Goal: Find specific fact: Find specific fact

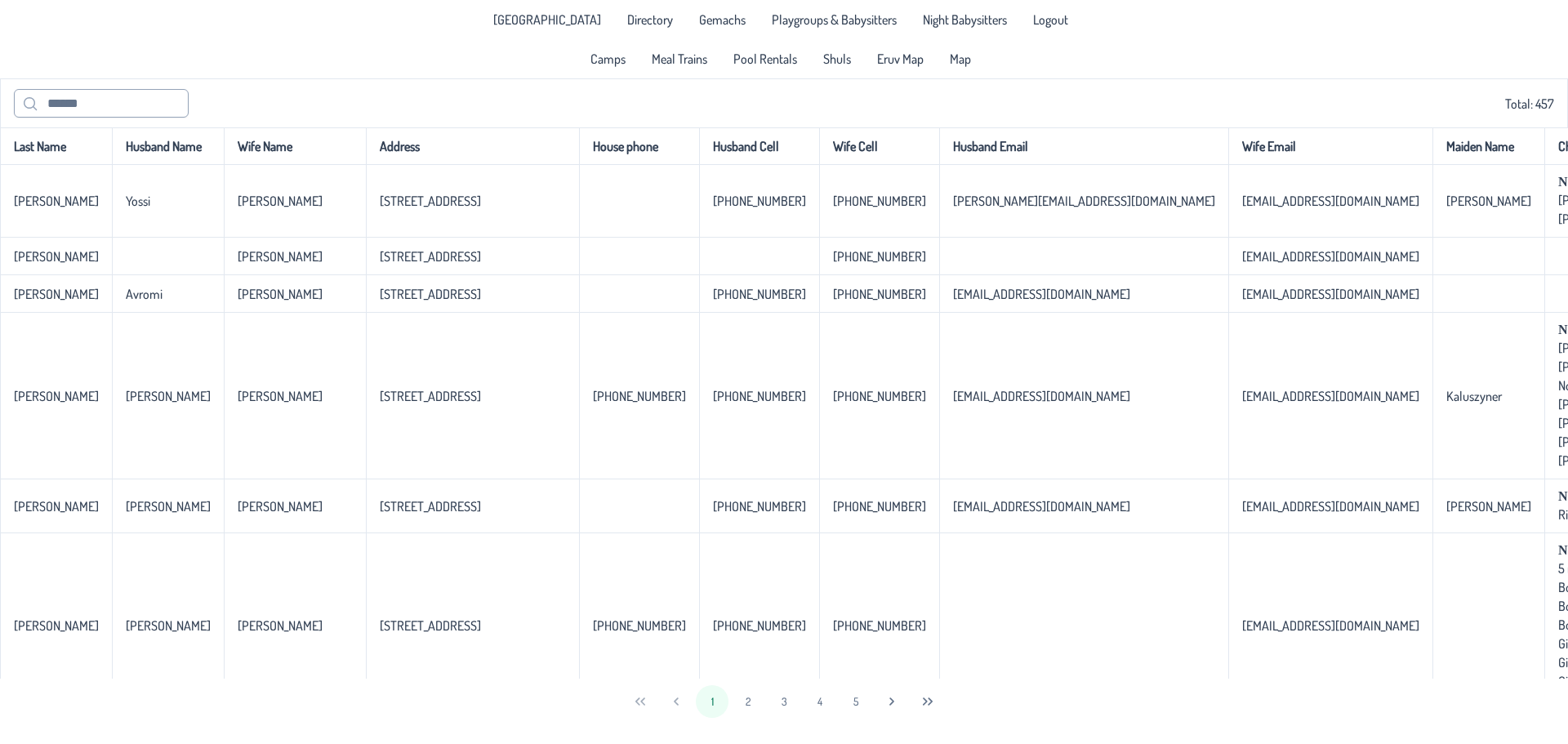
drag, startPoint x: 77, startPoint y: 88, endPoint x: 75, endPoint y: 107, distance: 19.1
click at [76, 89] on div "Total: 457" at bounding box center [784, 102] width 1568 height 49
click at [75, 107] on input "text" at bounding box center [101, 103] width 175 height 29
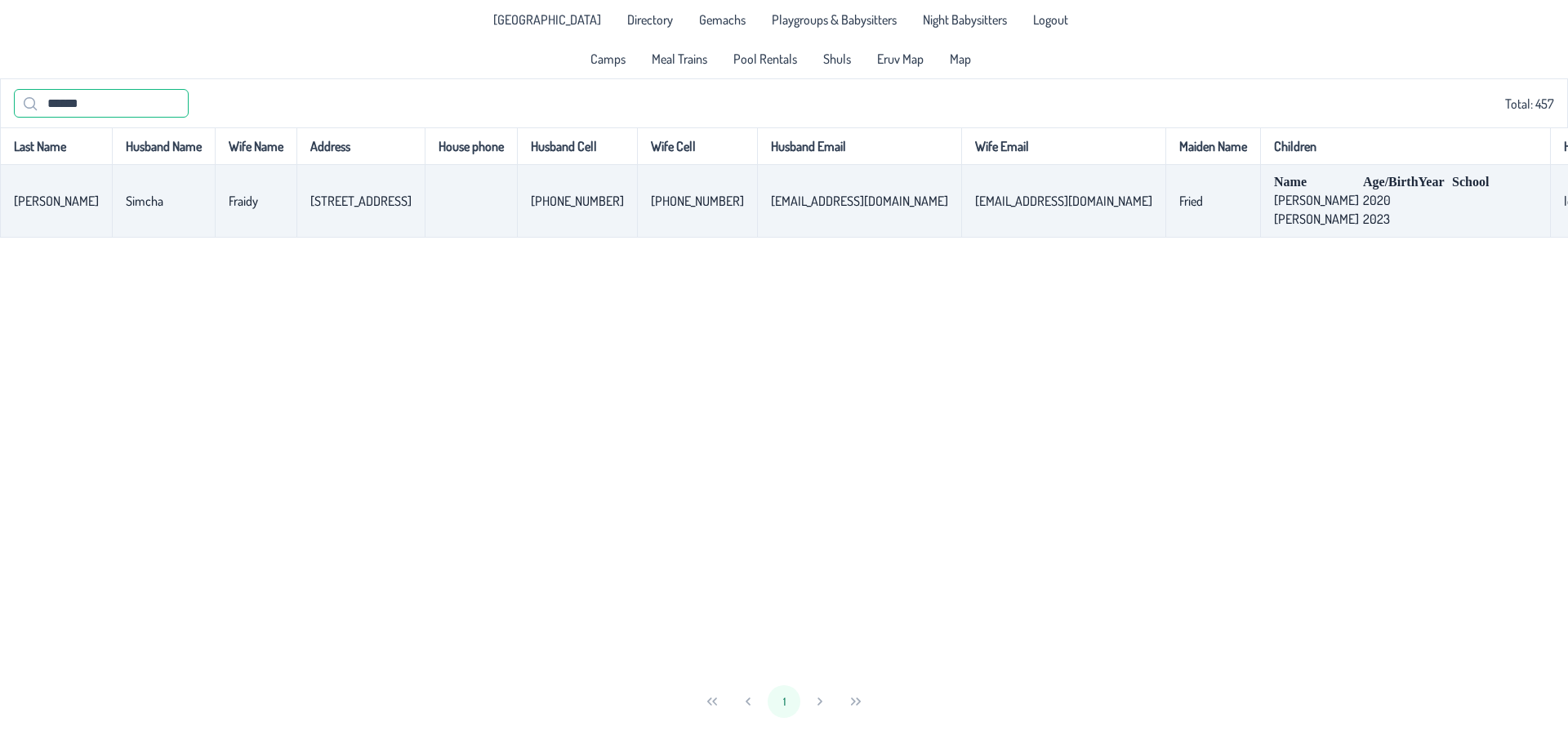
type input "******"
drag, startPoint x: 968, startPoint y: 206, endPoint x: 845, endPoint y: 206, distance: 123.0
click at [975, 206] on p-celleditor "[EMAIL_ADDRESS][DOMAIN_NAME]" at bounding box center [1063, 201] width 177 height 17
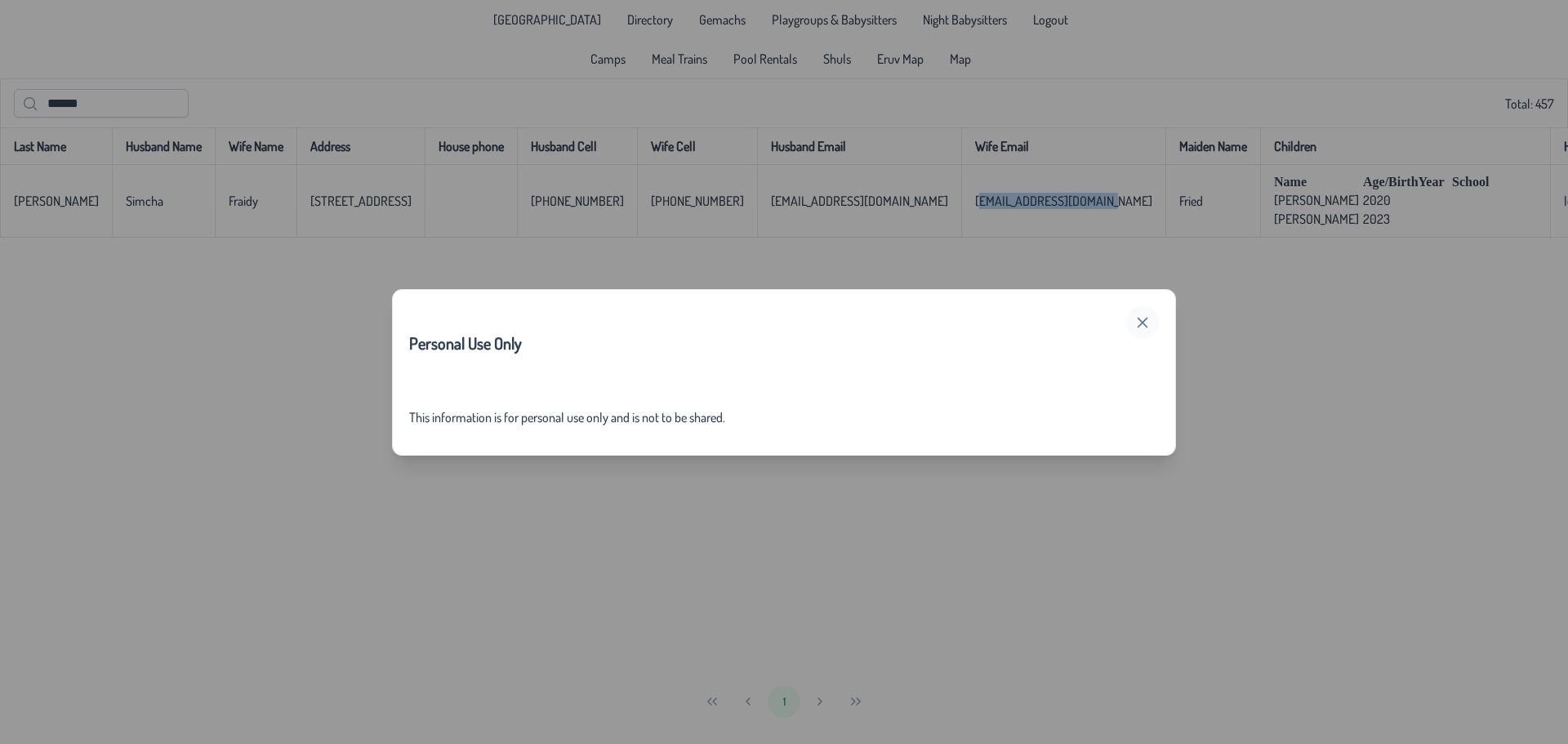
click at [1146, 324] on icon "button" at bounding box center [1143, 323] width 13 height 13
click at [1141, 321] on icon "button" at bounding box center [1144, 323] width 11 height 11
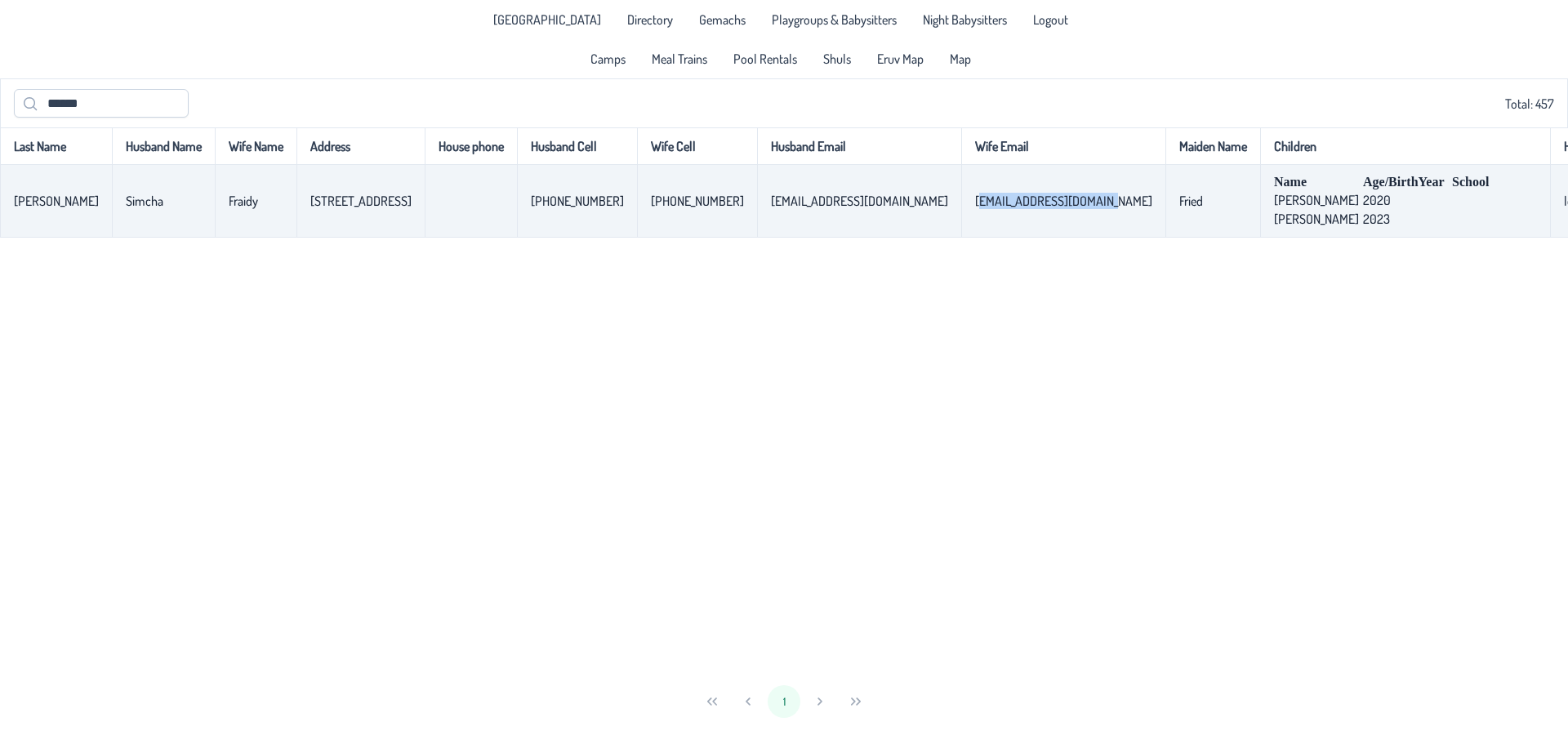
copy p-celleditor "[EMAIL_ADDRESS][DOMAIN_NAME]"
drag, startPoint x: 281, startPoint y: 202, endPoint x: 350, endPoint y: 209, distance: 69.4
click at [350, 209] on p-celleditor "[STREET_ADDRESS]" at bounding box center [362, 201] width 101 height 17
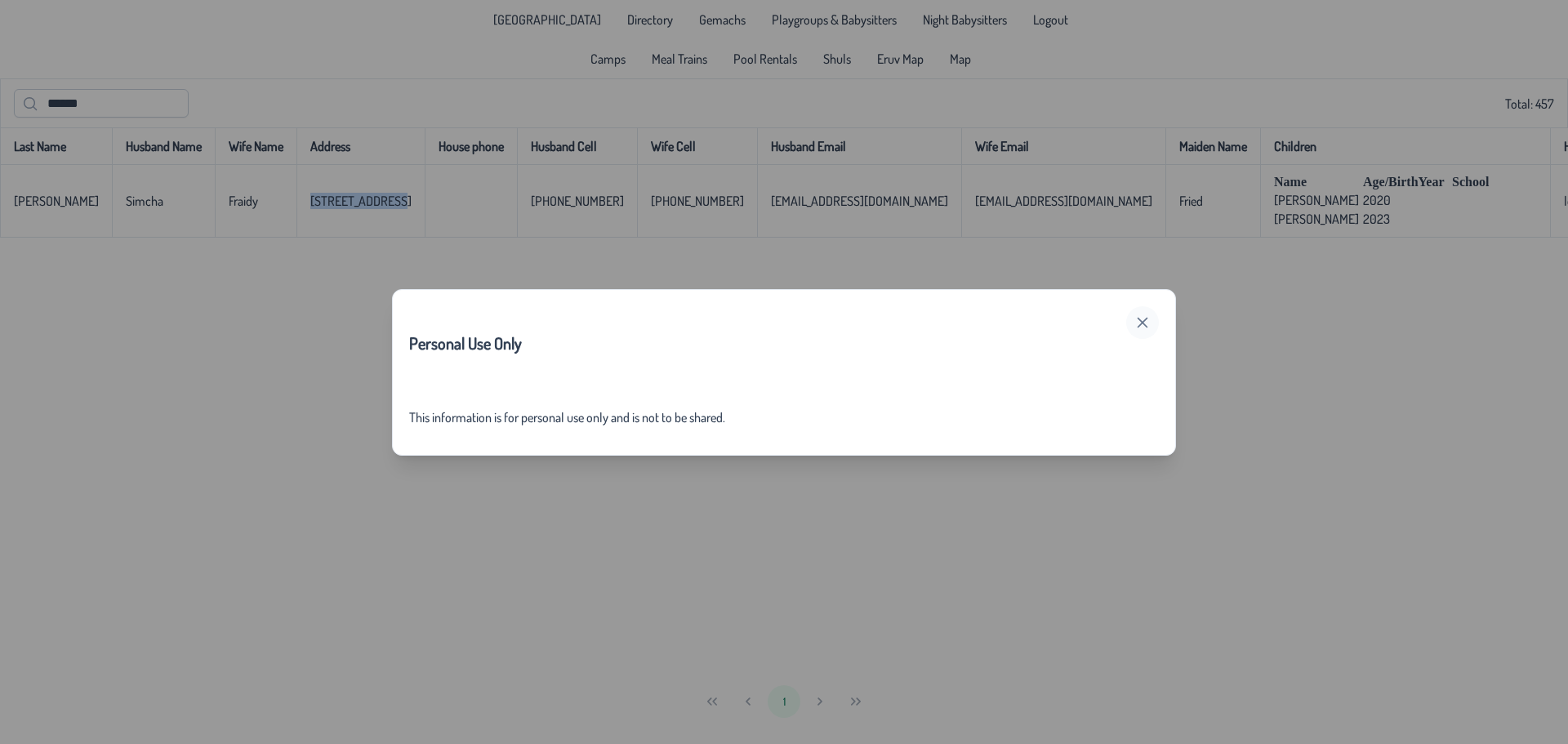
click at [1136, 322] on icon "button" at bounding box center [1143, 323] width 13 height 13
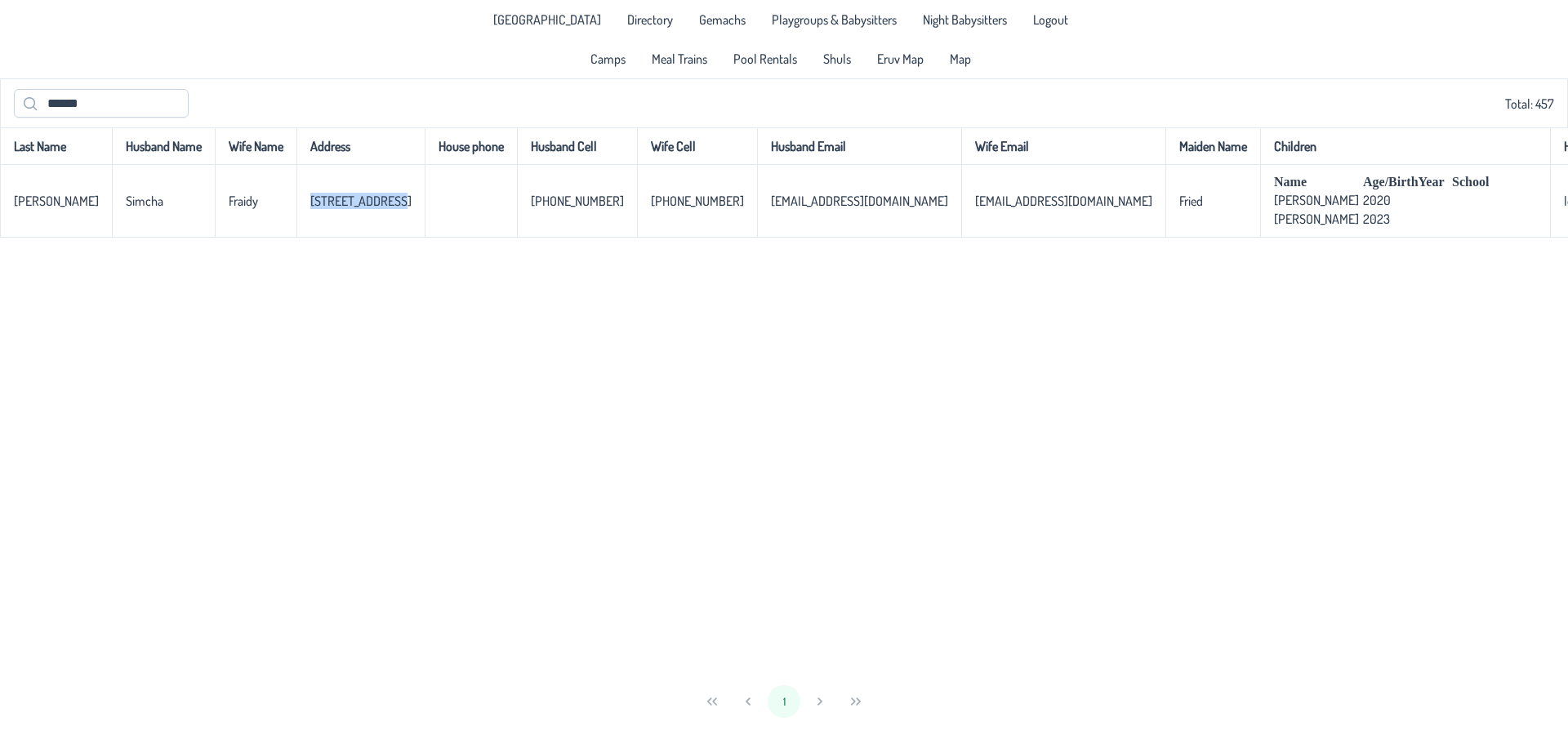
copy p-celleditor "[STREET_ADDRESS]"
